Goal: Register for event/course

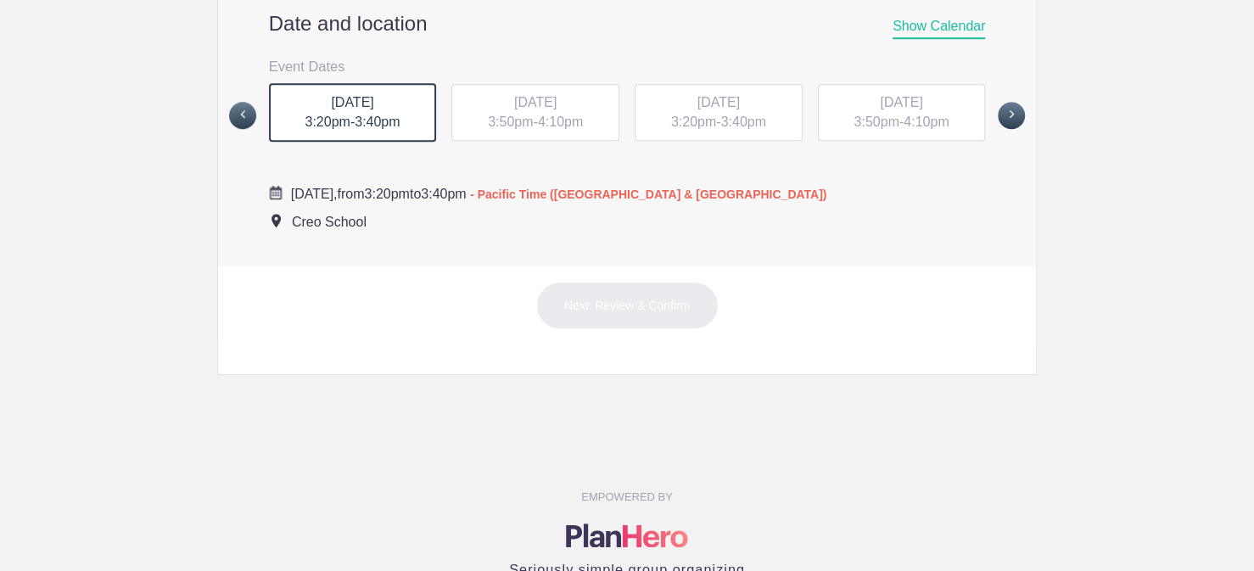
scroll to position [594, 0]
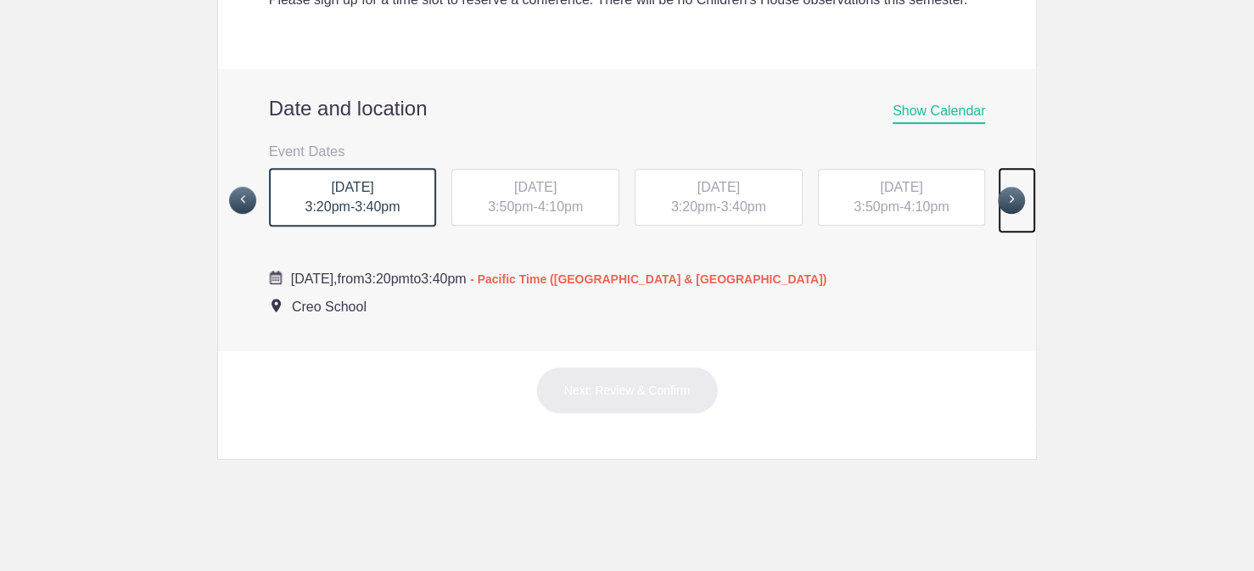
click at [1002, 214] on span at bounding box center [1011, 200] width 27 height 27
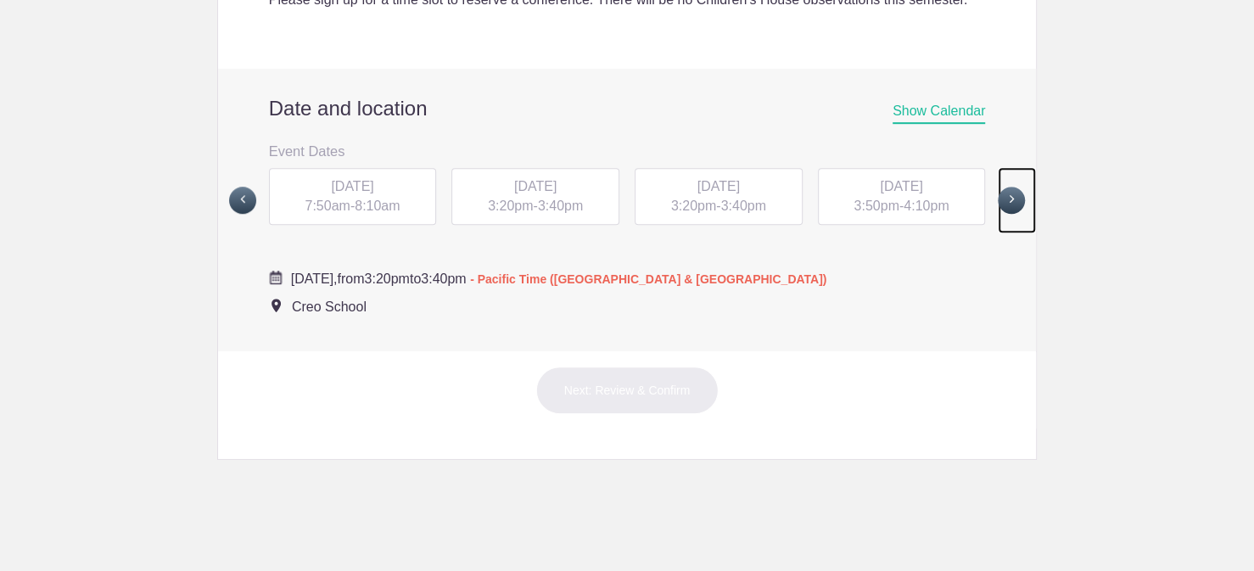
click at [1001, 214] on span at bounding box center [1011, 200] width 27 height 27
click at [1001, 213] on span at bounding box center [1011, 199] width 27 height 27
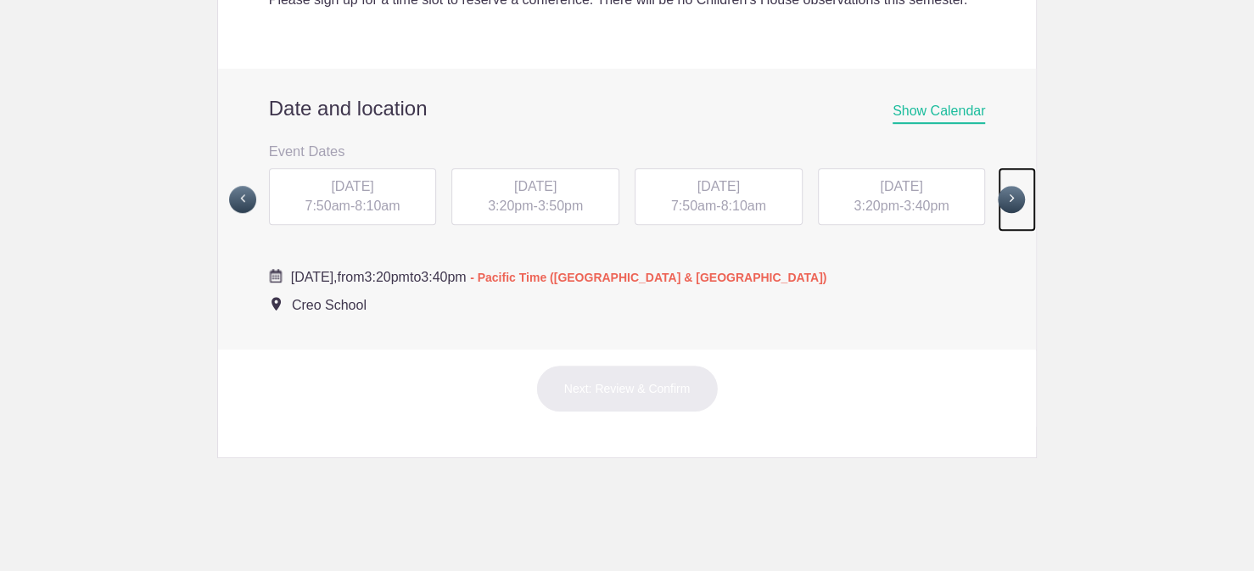
click at [1002, 213] on span at bounding box center [1011, 199] width 27 height 27
click at [1001, 213] on span at bounding box center [1011, 199] width 27 height 27
click at [243, 213] on span at bounding box center [242, 199] width 27 height 27
click at [880, 213] on span "3:50pm" at bounding box center [875, 206] width 45 height 14
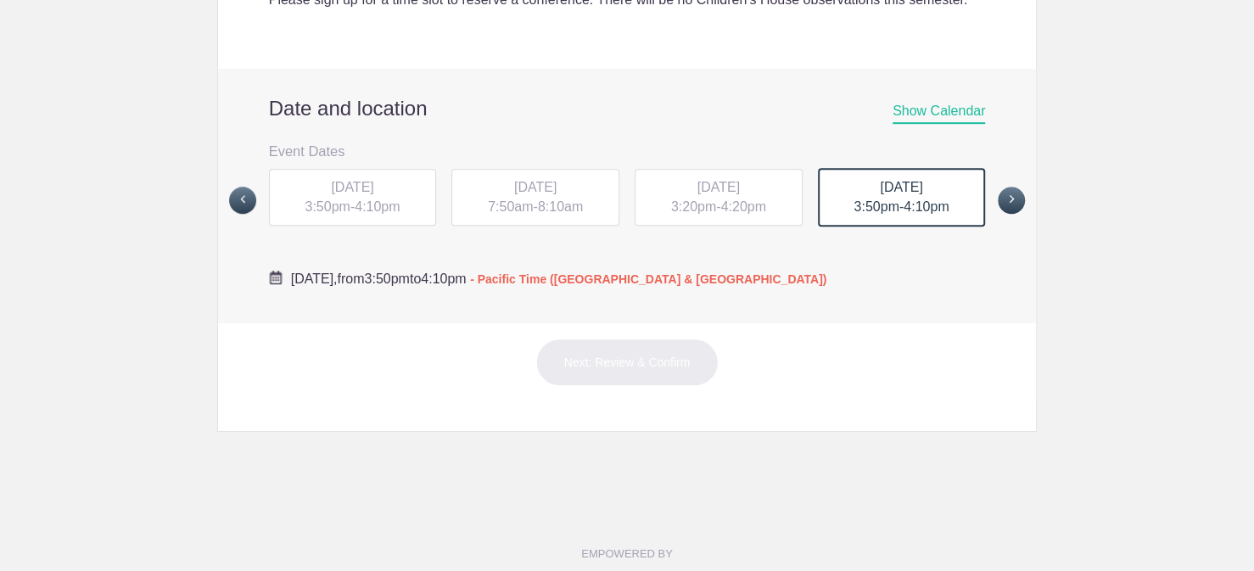
click at [880, 214] on span "3:50pm" at bounding box center [875, 206] width 45 height 14
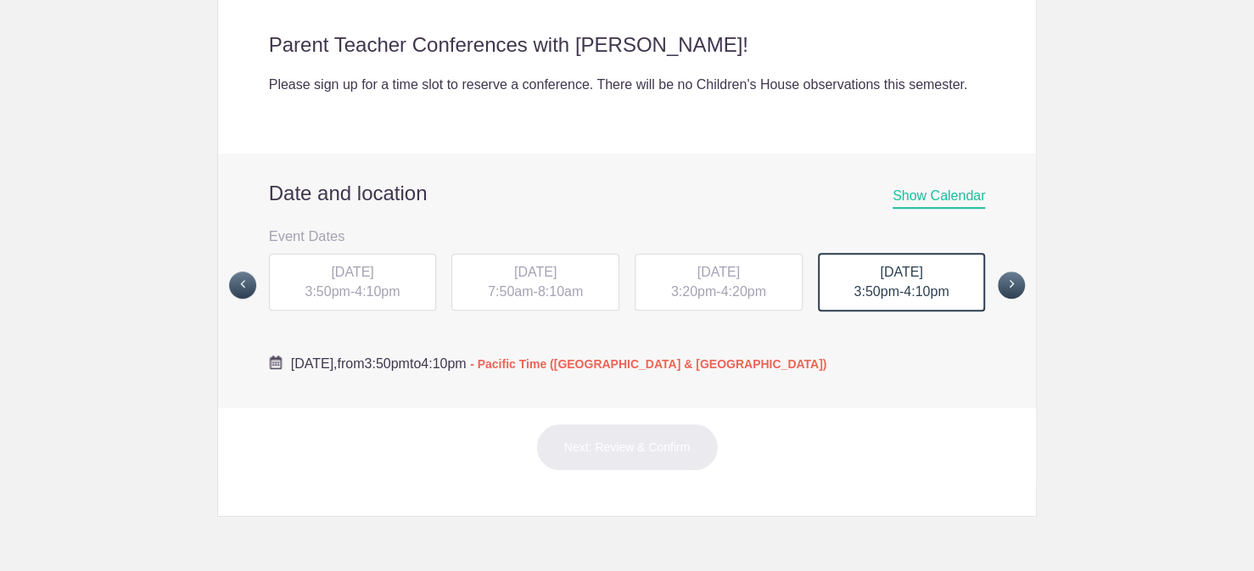
click at [874, 299] on span "3:50pm" at bounding box center [875, 291] width 45 height 14
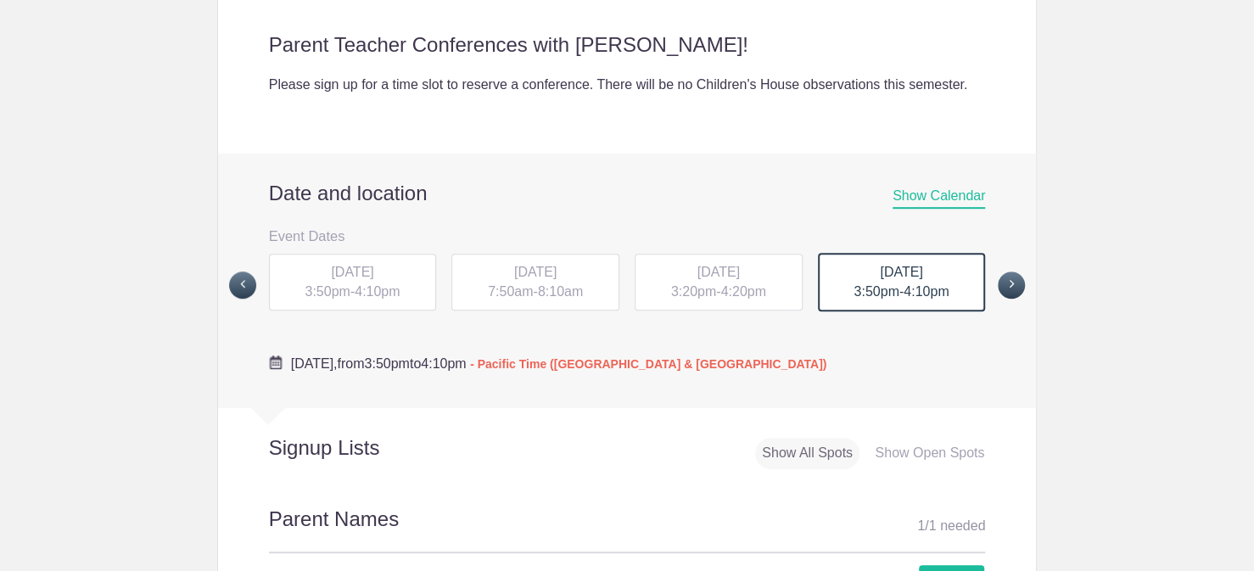
click at [857, 303] on div "MON, Nov 3, 2025 3:50pm - 4:10pm" at bounding box center [902, 282] width 168 height 59
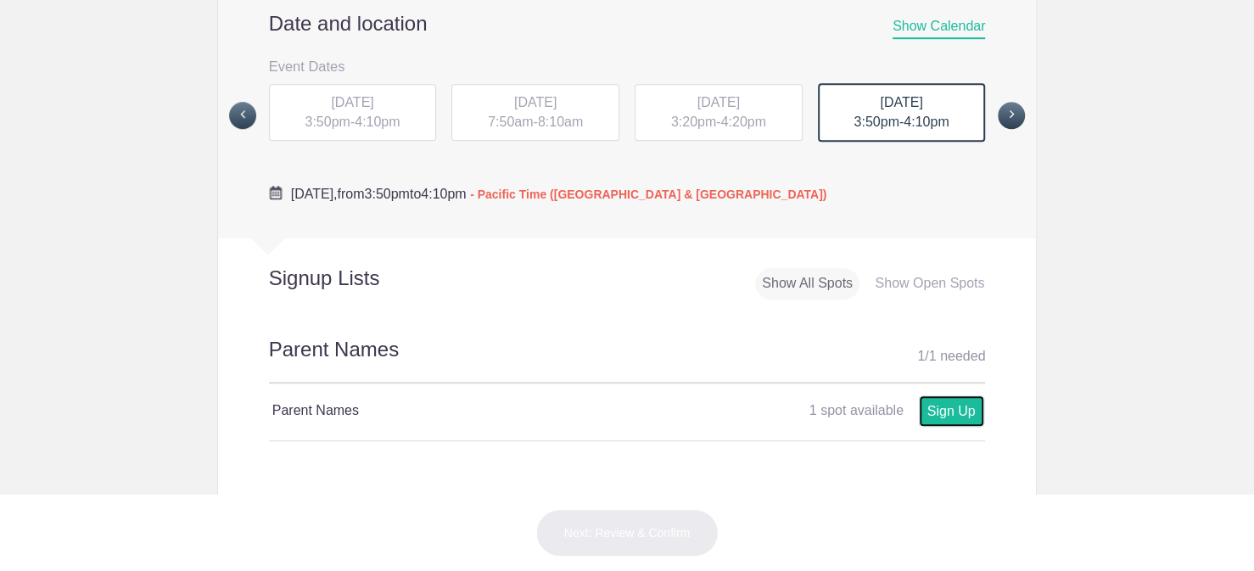
click at [930, 427] on link "Sign Up" at bounding box center [951, 410] width 65 height 31
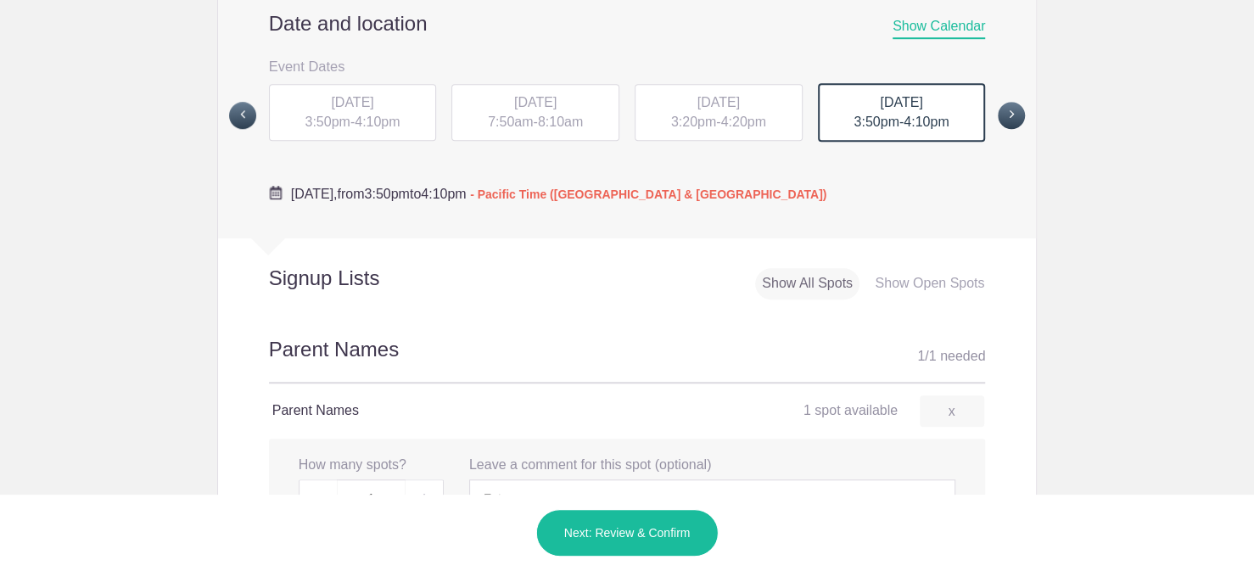
click at [376, 473] on div "x How many spots? 1 x Leave a comment for this spot (optional) Person's Name Pe…" at bounding box center [627, 487] width 717 height 96
click at [369, 475] on label "How many spots?" at bounding box center [353, 466] width 108 height 20
click at [509, 475] on label "Leave a comment for this spot (optional)" at bounding box center [590, 466] width 242 height 20
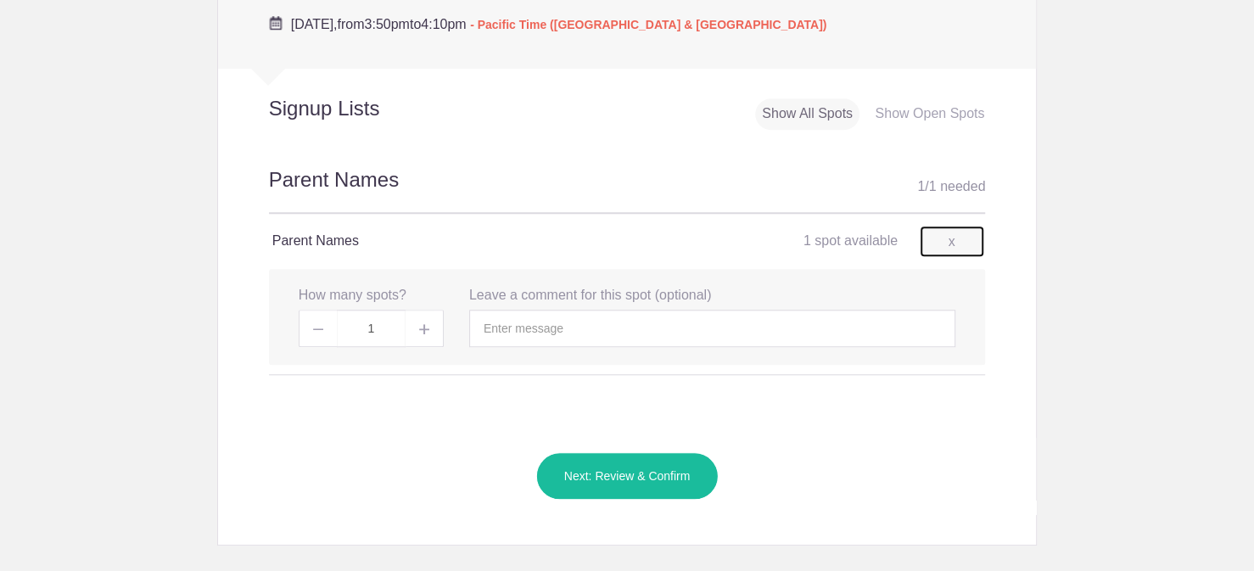
click at [937, 257] on link "x" at bounding box center [952, 241] width 64 height 31
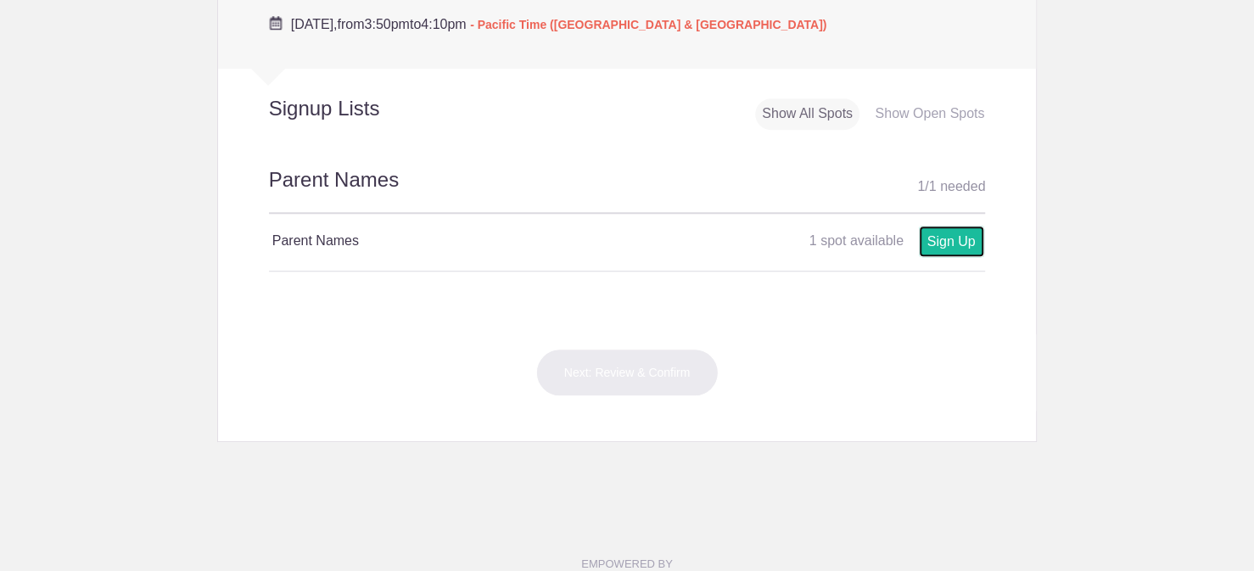
click at [938, 257] on link "Sign Up" at bounding box center [951, 241] width 65 height 31
type input "1"
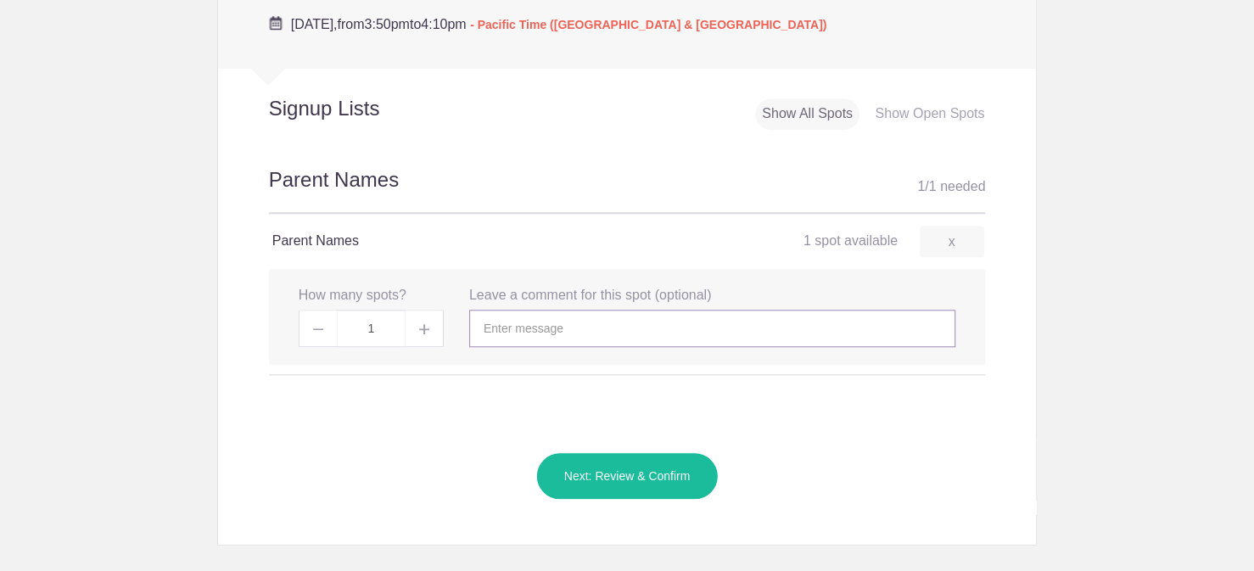
click at [518, 346] on input "text" at bounding box center [712, 328] width 486 height 37
type input "Yuxi Chen (Claire's mom)"
click at [419, 334] on img at bounding box center [424, 329] width 10 height 10
click at [421, 334] on img at bounding box center [424, 329] width 10 height 10
click at [587, 496] on button "Next: Review & Confirm" at bounding box center [627, 476] width 182 height 48
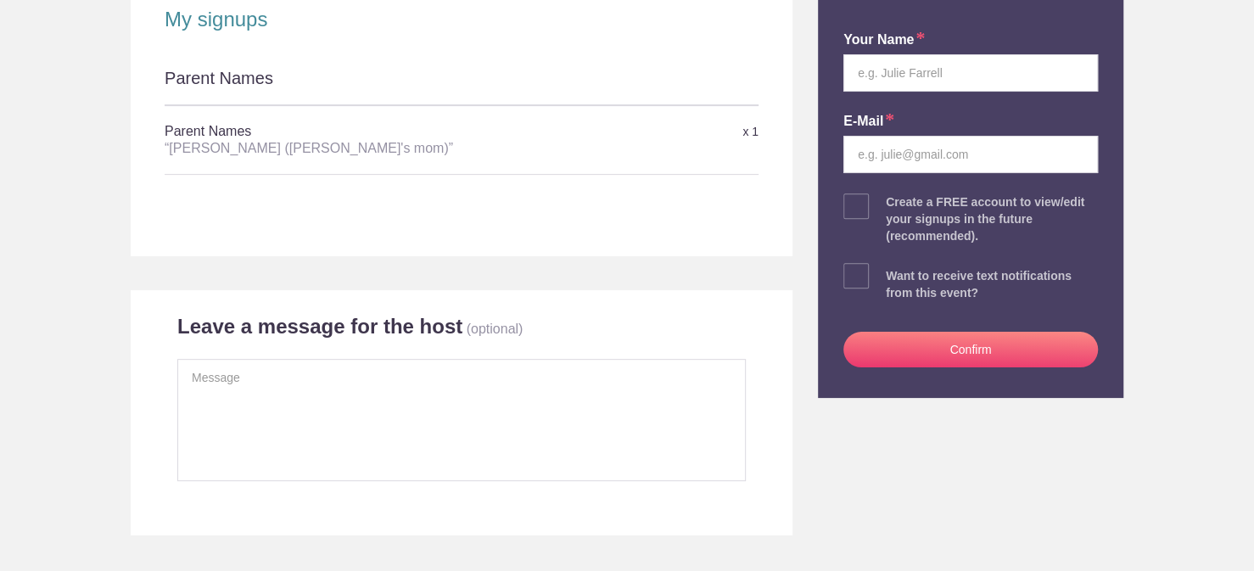
scroll to position [255, 0]
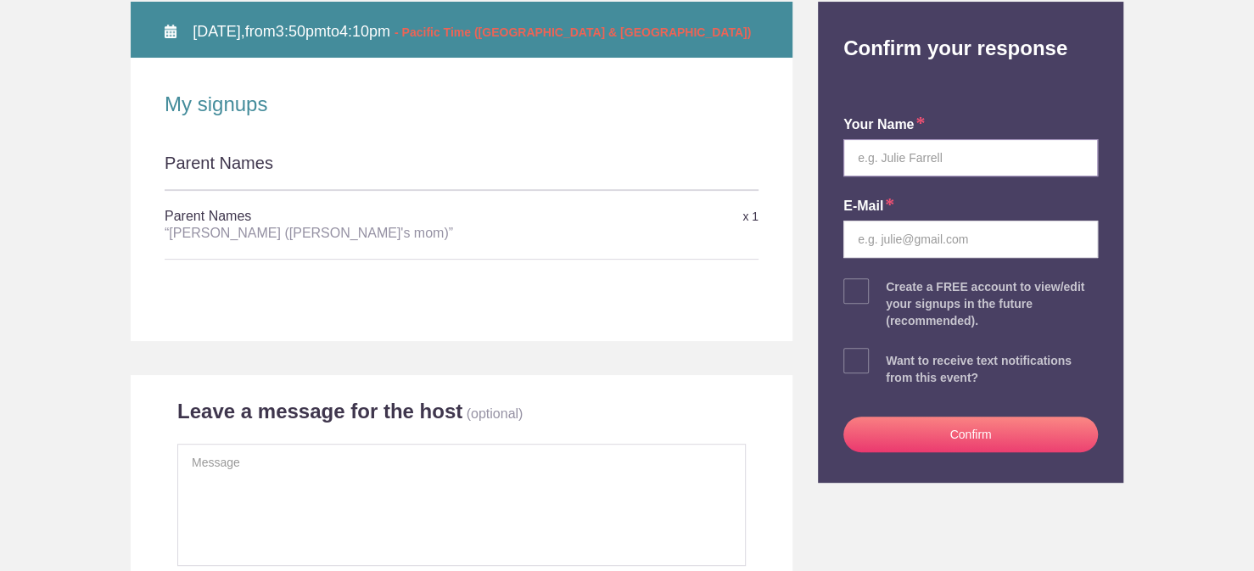
click at [932, 159] on input "text" at bounding box center [970, 157] width 255 height 37
type input "YUXI CHEN"
type input "yuxi.chen93@gmail.com"
click at [927, 428] on button "Confirm" at bounding box center [970, 435] width 255 height 36
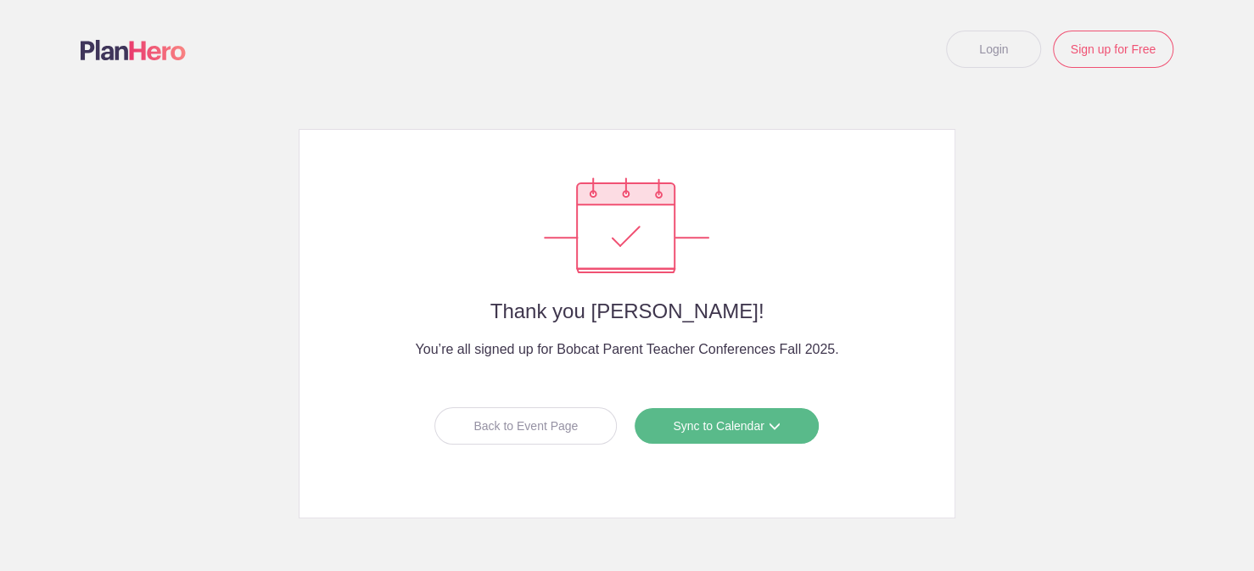
click at [747, 424] on link "Sync to Calendar" at bounding box center [726, 425] width 185 height 37
